Goal: Check status: Check status

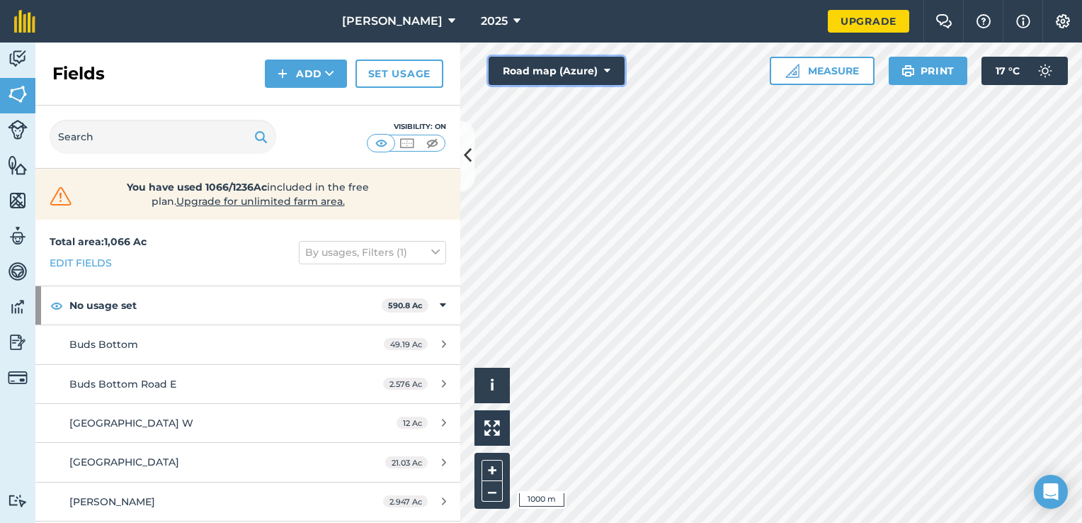
click at [604, 65] on icon at bounding box center [607, 71] width 6 height 14
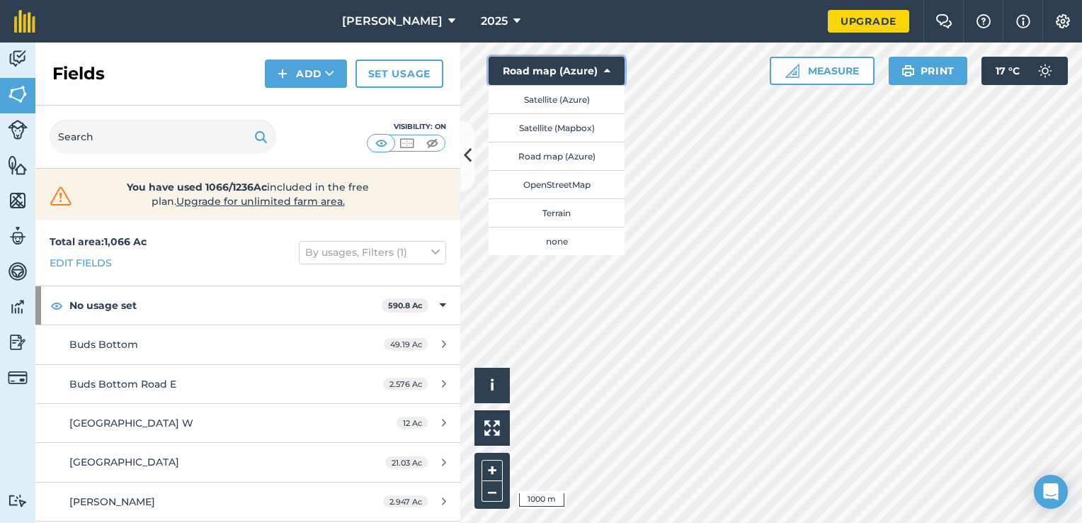
click at [603, 70] on button "Road map (Azure)" at bounding box center [557, 71] width 136 height 28
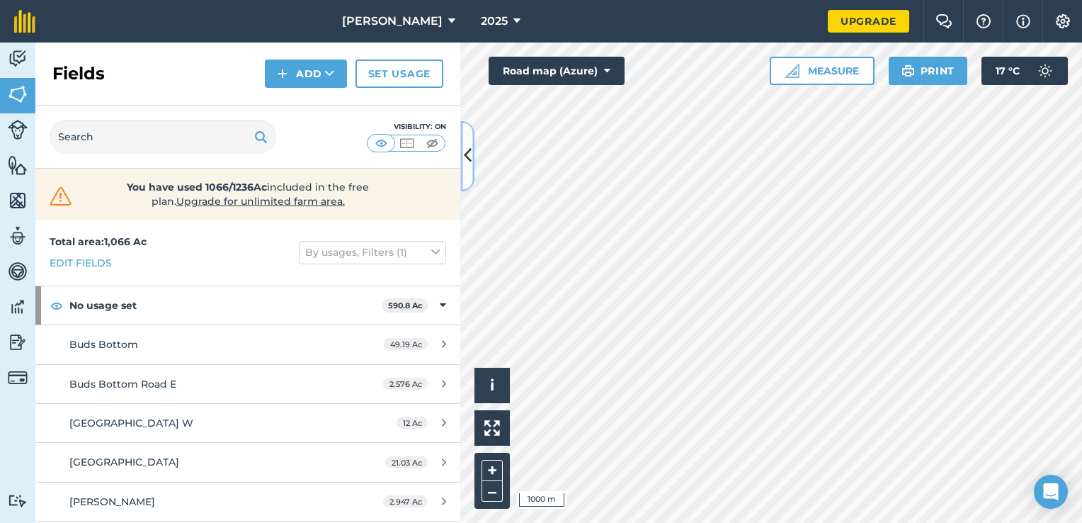
click at [472, 169] on button at bounding box center [467, 155] width 14 height 71
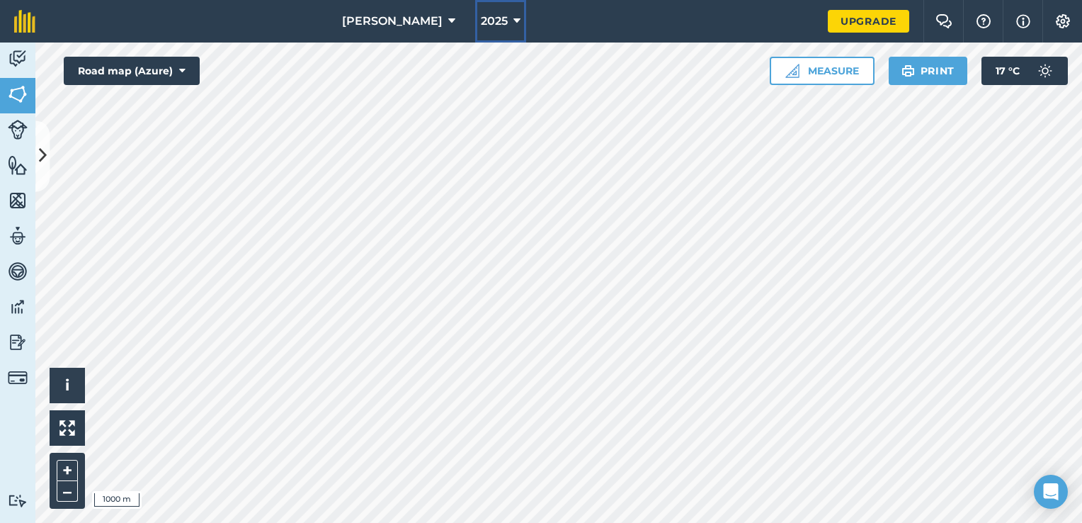
click at [481, 14] on span "2025" at bounding box center [494, 21] width 27 height 17
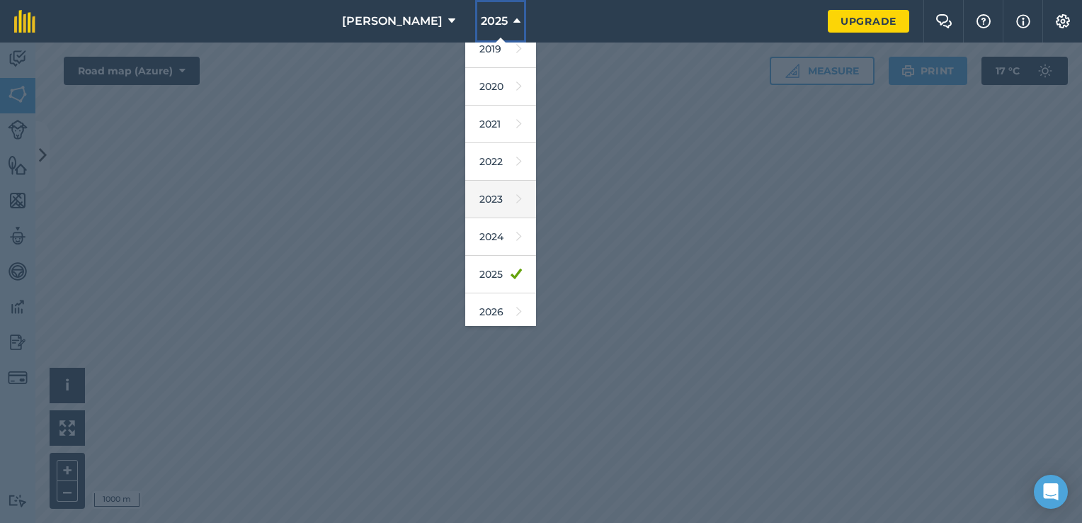
scroll to position [91, 0]
click at [465, 265] on link "2026" at bounding box center [500, 271] width 71 height 38
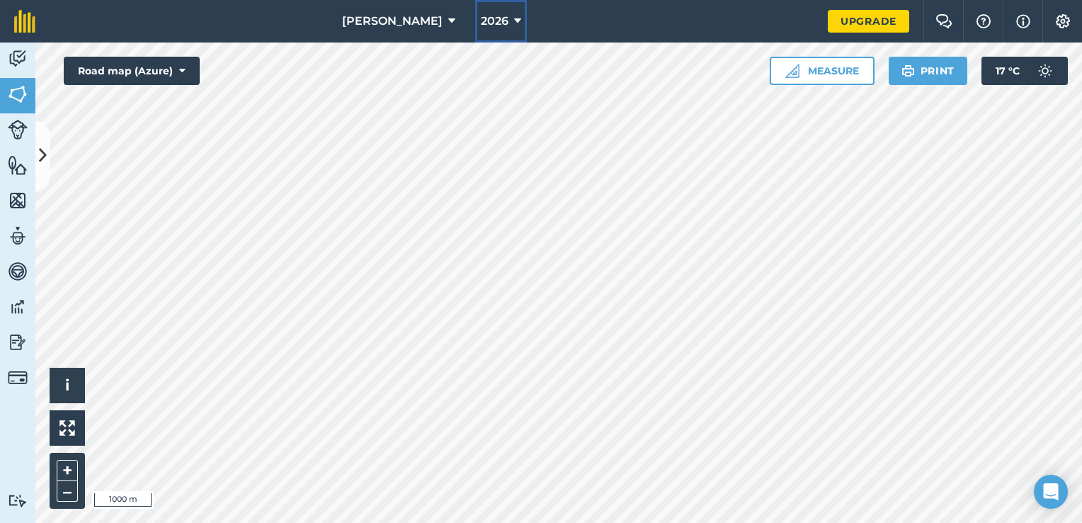
click at [481, 25] on span "2026" at bounding box center [495, 21] width 28 height 17
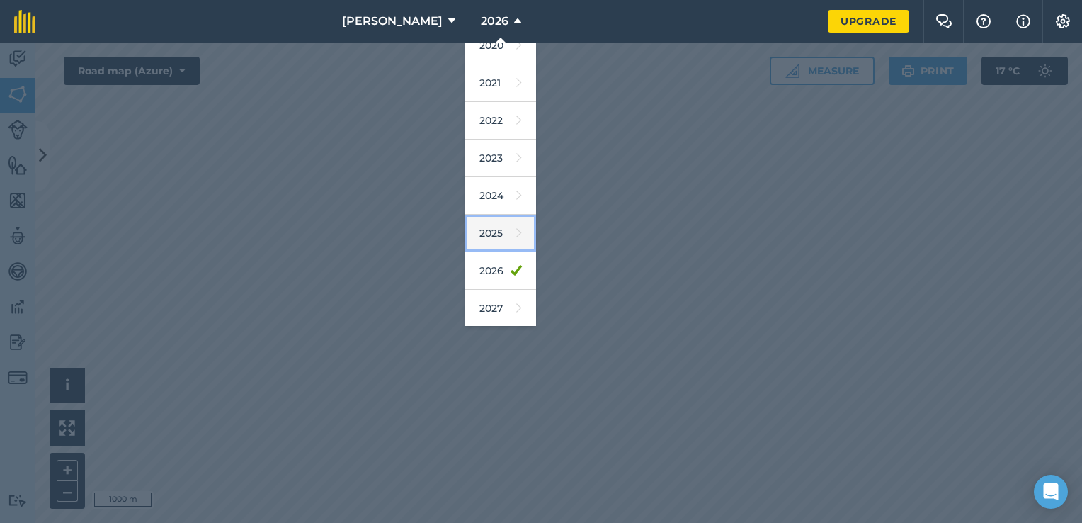
click at [467, 231] on link "2025" at bounding box center [500, 234] width 71 height 38
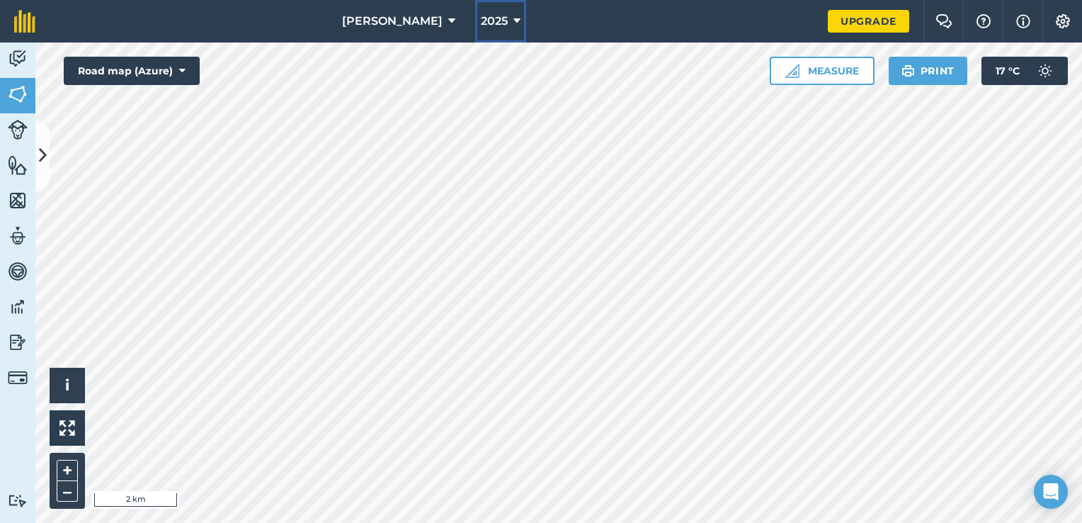
click at [481, 27] on span "2025" at bounding box center [494, 21] width 27 height 17
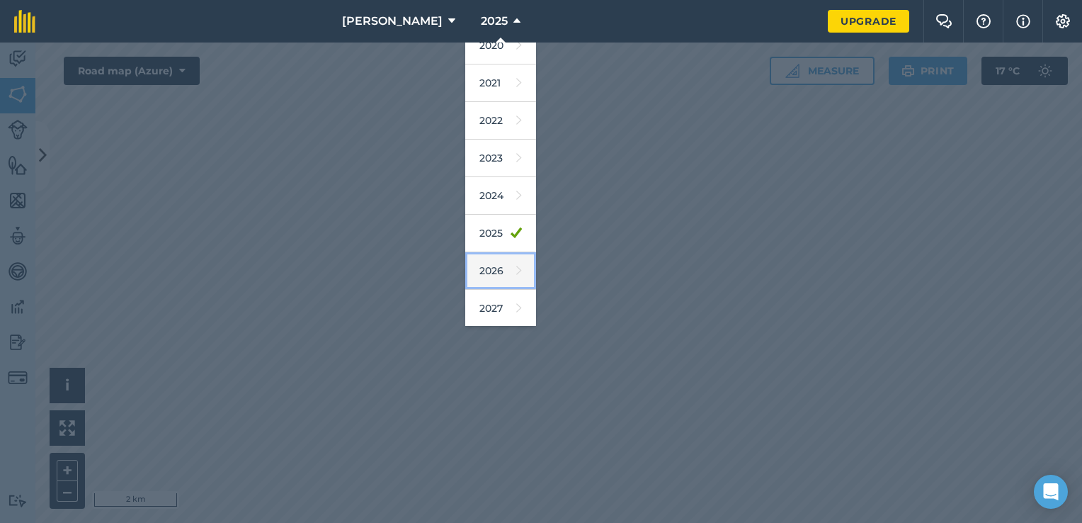
click at [465, 263] on link "2026" at bounding box center [500, 271] width 71 height 38
